Goal: Find specific page/section: Find specific page/section

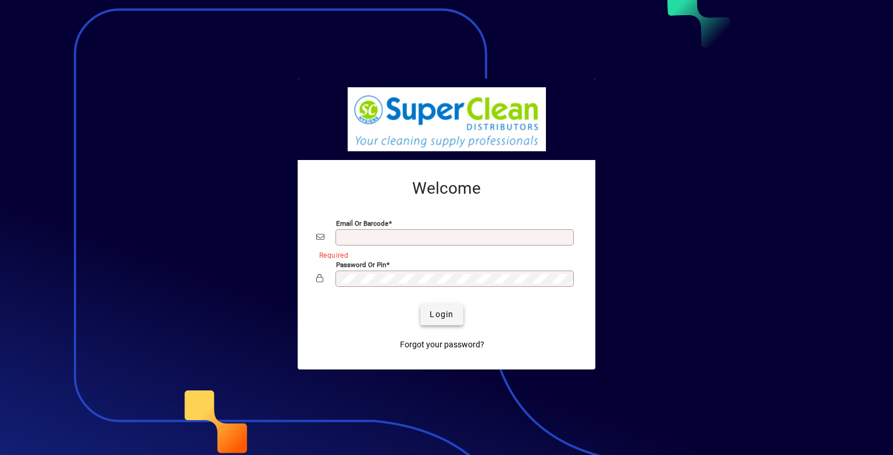
type input "**********"
click at [455, 313] on span "submit" at bounding box center [441, 315] width 42 height 28
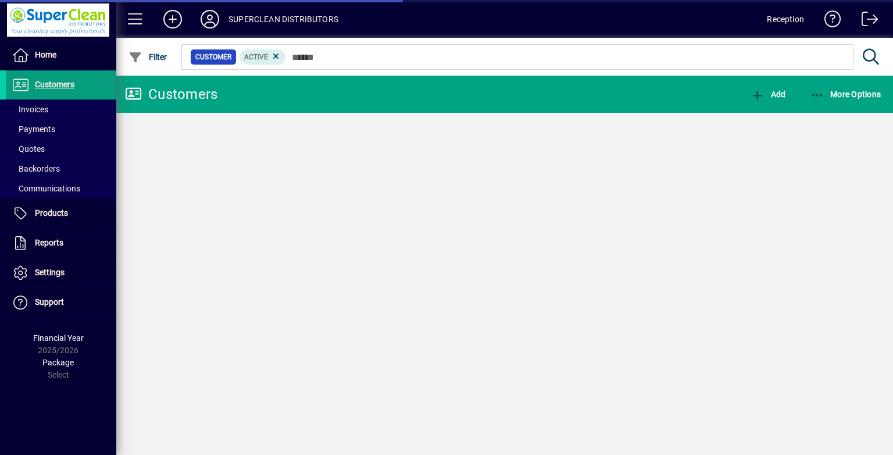
click at [49, 110] on span at bounding box center [61, 109] width 110 height 28
